Goal: Task Accomplishment & Management: Use online tool/utility

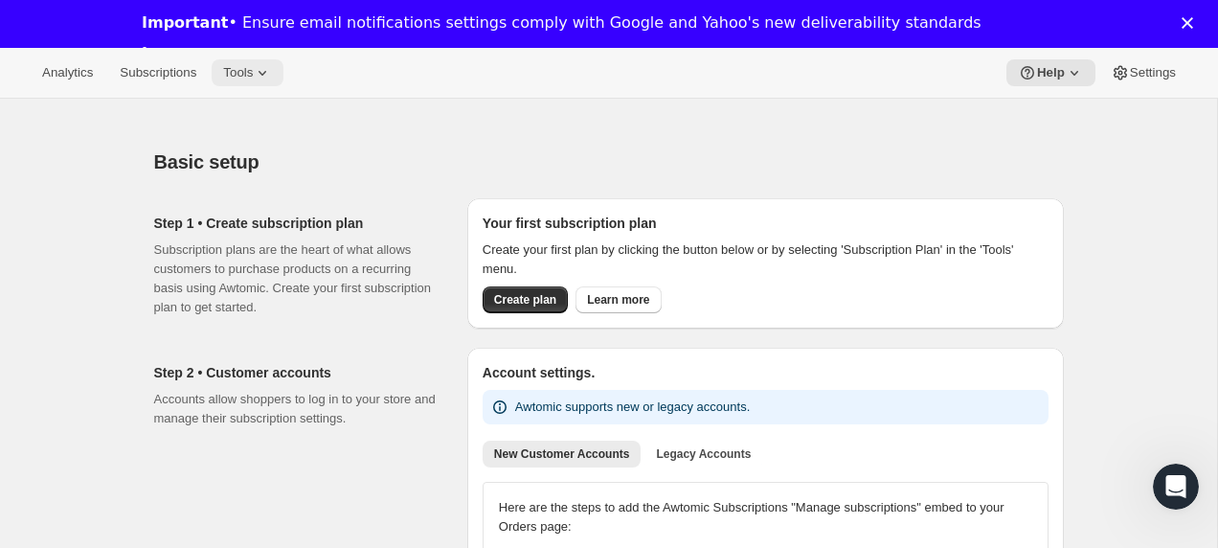
click at [253, 71] on span "Tools" at bounding box center [238, 72] width 30 height 15
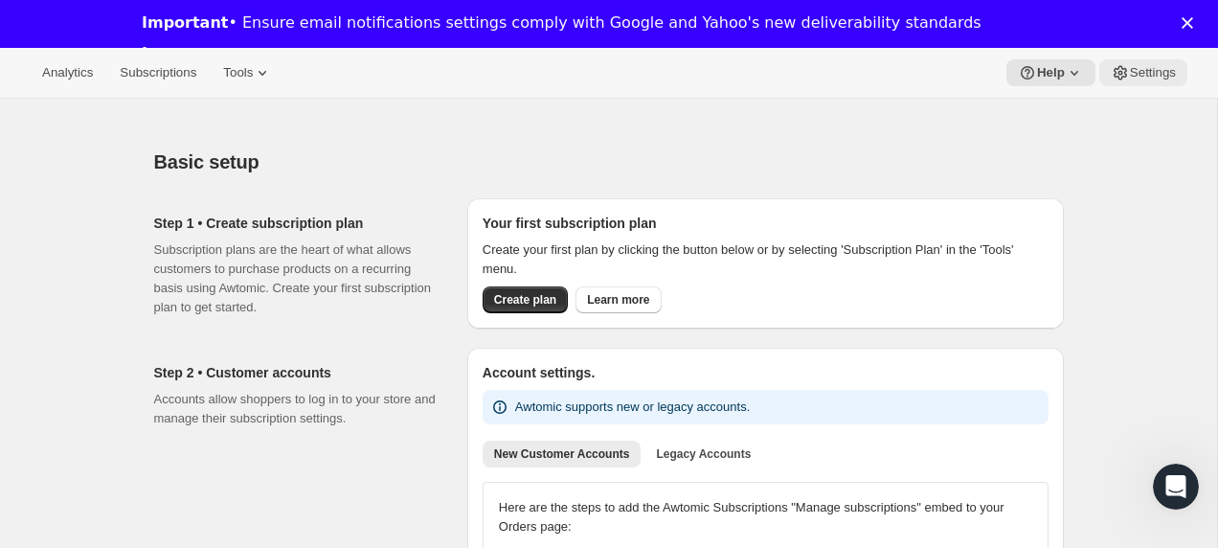
click at [1129, 67] on span "Settings" at bounding box center [1152, 72] width 46 height 15
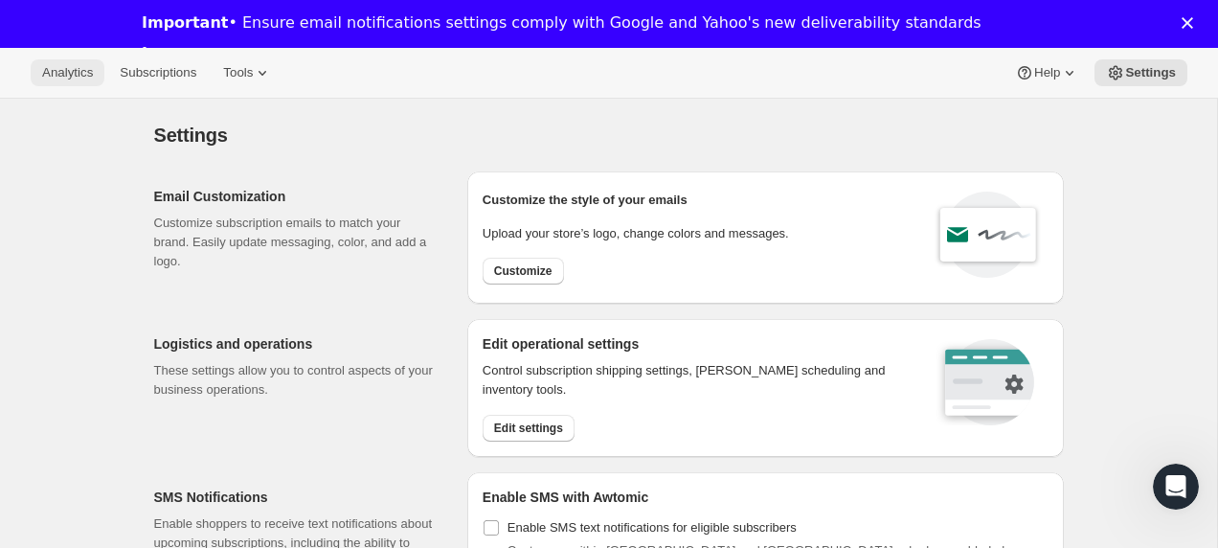
click at [49, 63] on button "Analytics" at bounding box center [68, 72] width 74 height 27
